Goal: Task Accomplishment & Management: Manage account settings

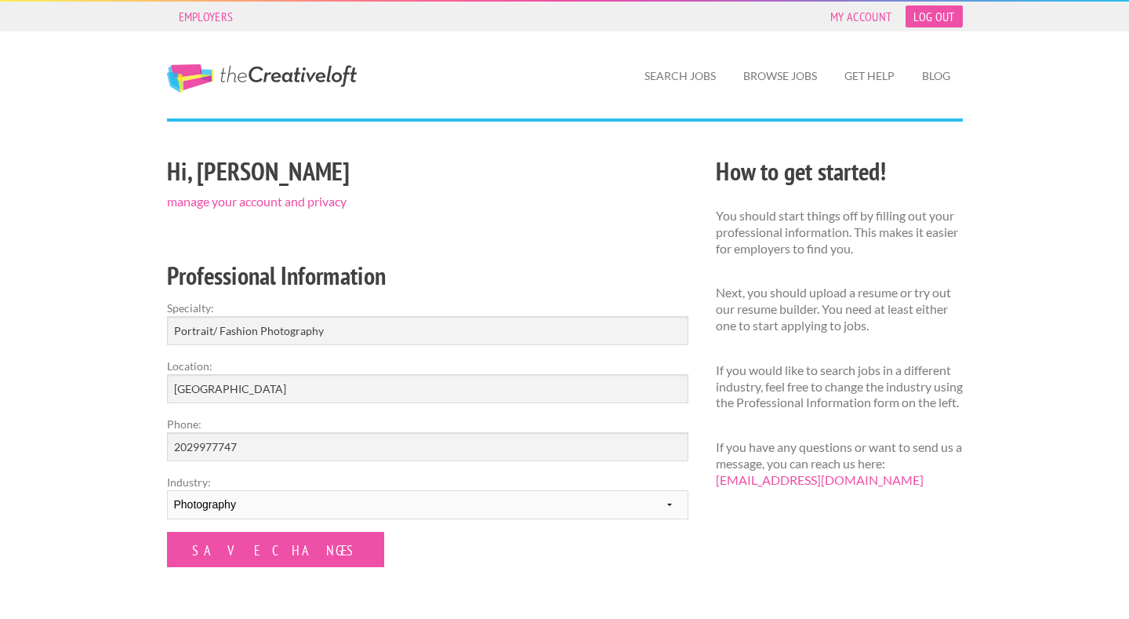
click at [944, 6] on link "Log Out" at bounding box center [934, 16] width 56 height 22
click at [779, 82] on link "Browse Jobs" at bounding box center [780, 76] width 99 height 36
